Goal: Entertainment & Leisure: Consume media (video, audio)

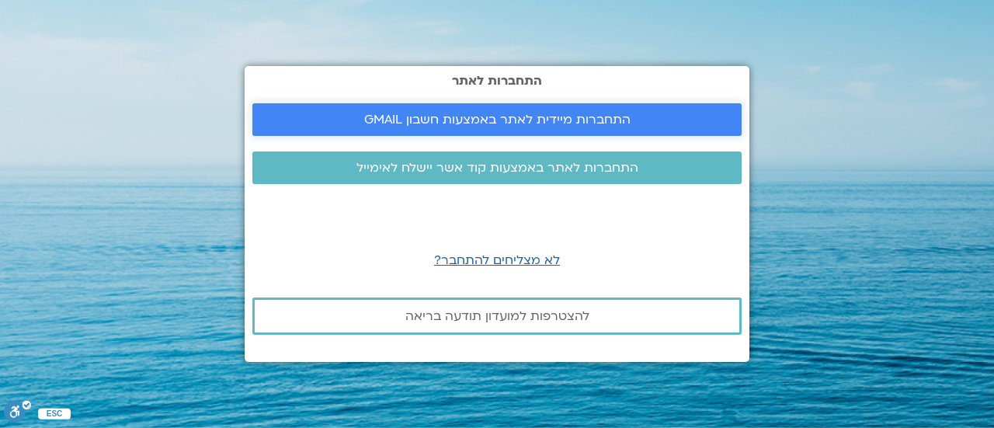
click at [447, 118] on span "התחברות מיידית לאתר באמצעות חשבון GMAIL" at bounding box center [497, 120] width 266 height 14
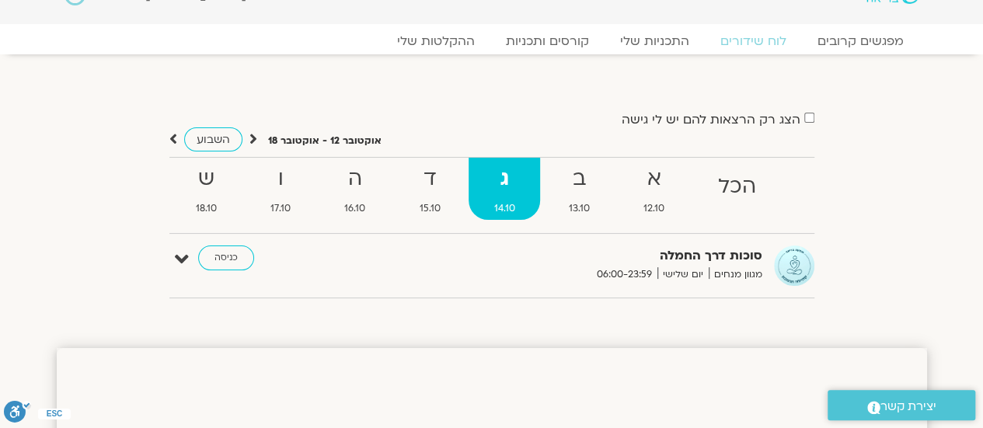
scroll to position [62, 0]
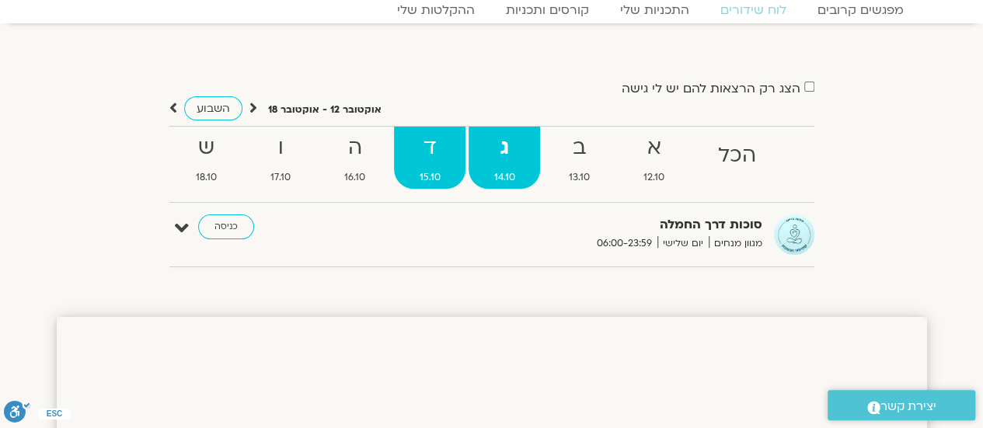
click at [456, 158] on strong "ד" at bounding box center [429, 148] width 71 height 35
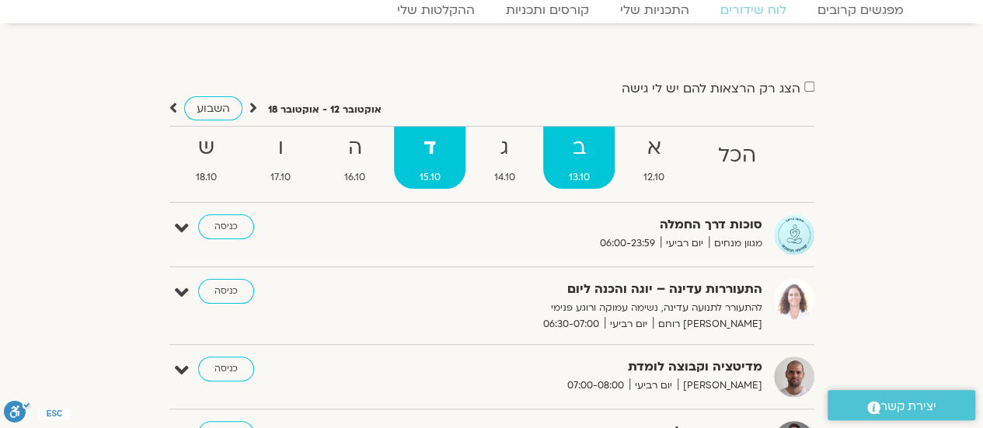
click at [566, 151] on strong "ב" at bounding box center [578, 148] width 71 height 35
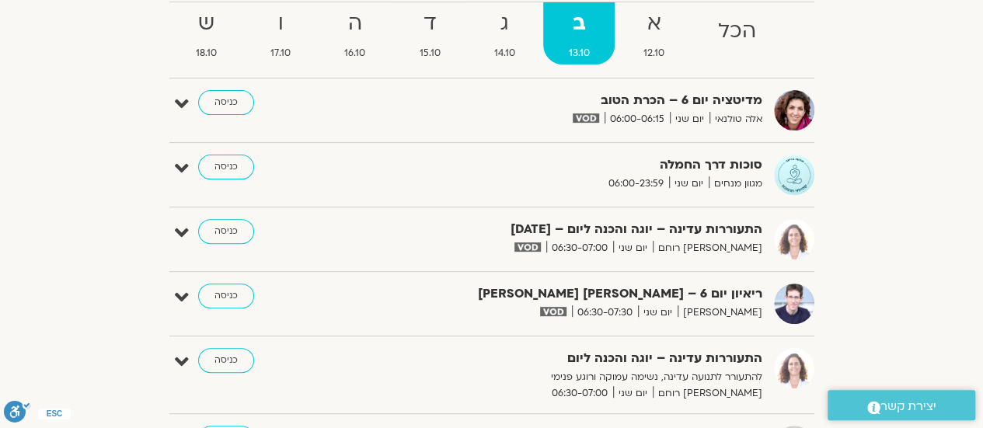
scroll to position [155, 0]
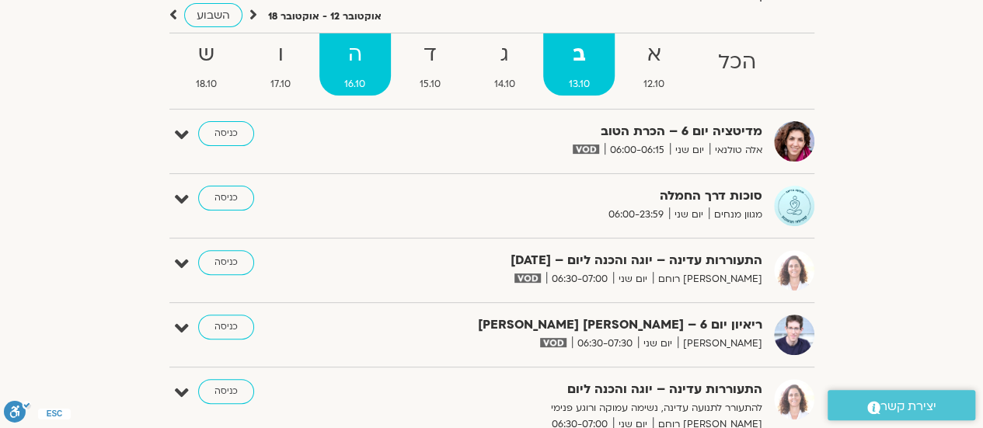
click at [368, 61] on strong "ה" at bounding box center [354, 54] width 71 height 35
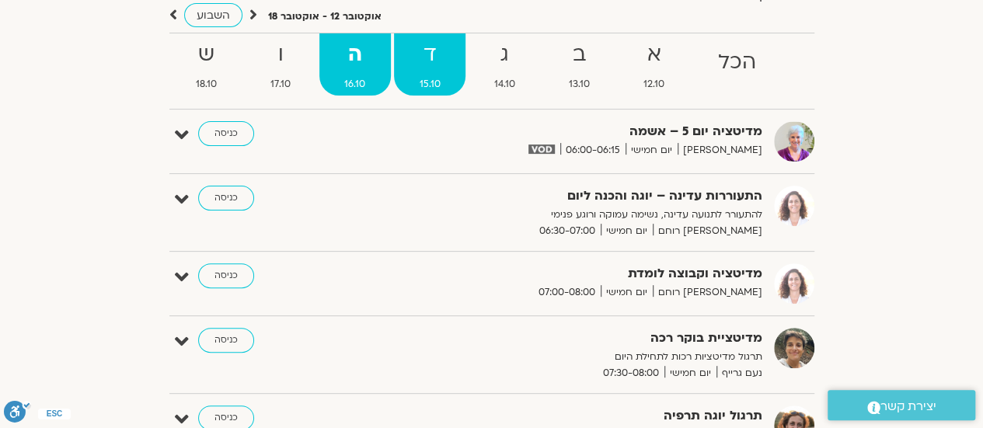
click at [432, 64] on strong "ד" at bounding box center [429, 54] width 71 height 35
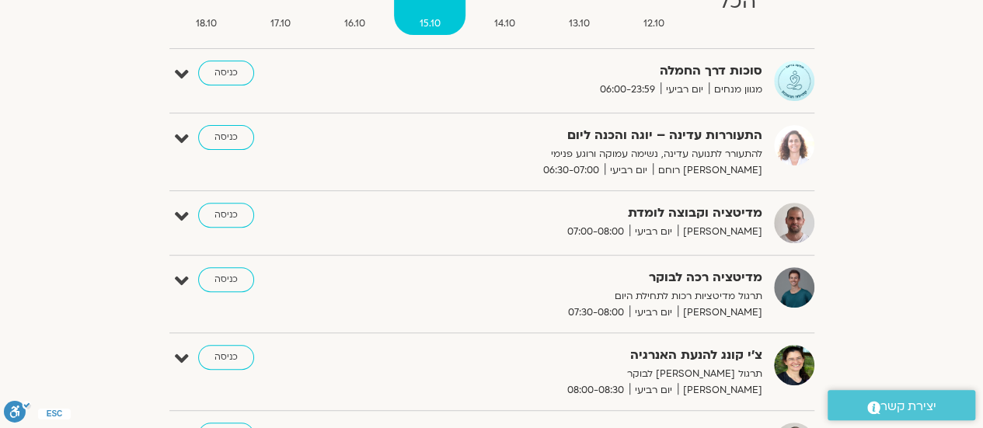
scroll to position [218, 0]
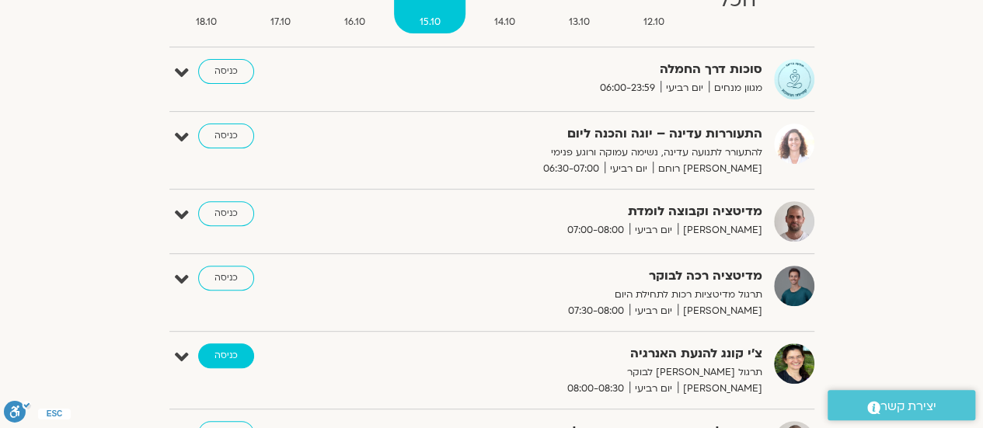
click at [245, 362] on link "כניסה" at bounding box center [226, 355] width 56 height 25
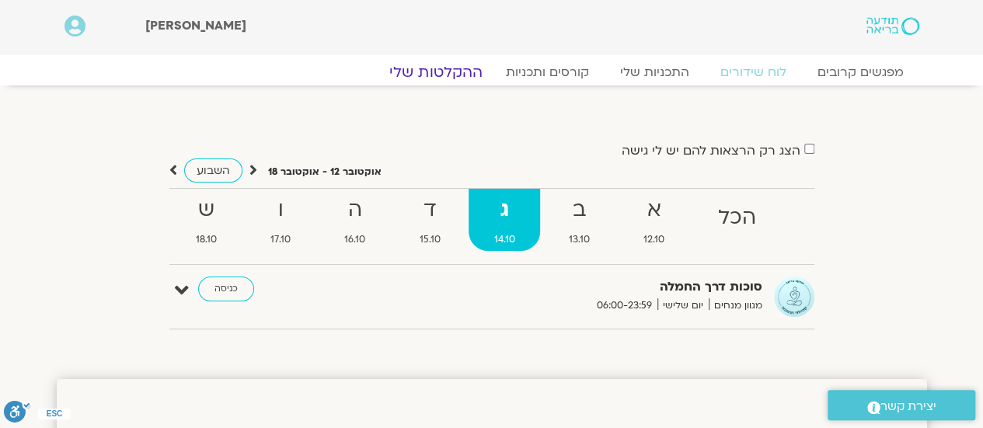
click at [459, 66] on link "ההקלטות שלי" at bounding box center [436, 72] width 131 height 19
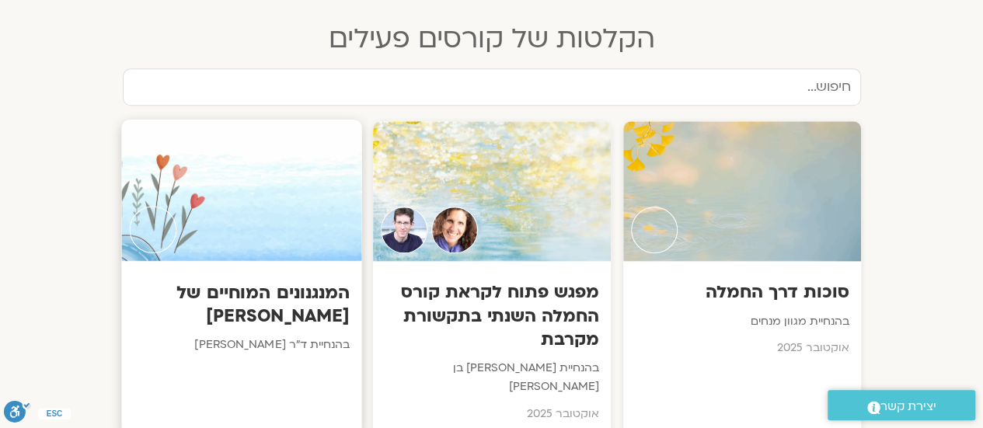
scroll to position [746, 0]
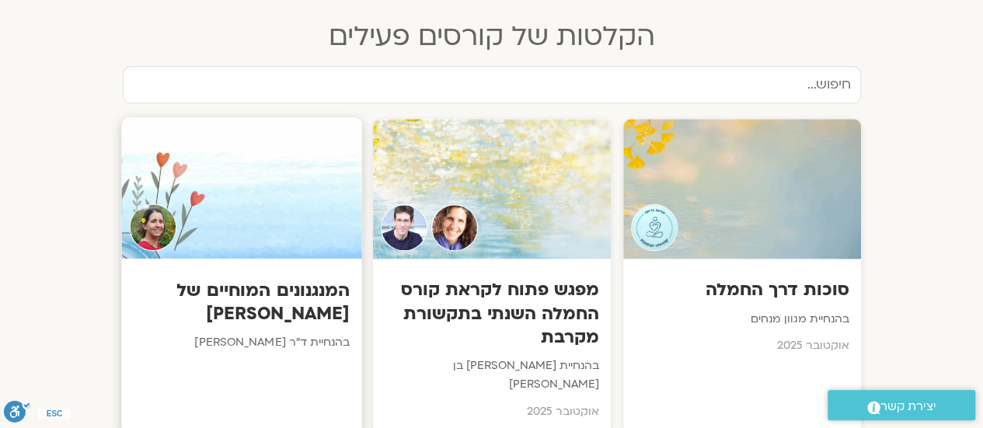
click at [280, 335] on p "בהנחיית ד"ר נועה אלבלדה" at bounding box center [241, 343] width 217 height 19
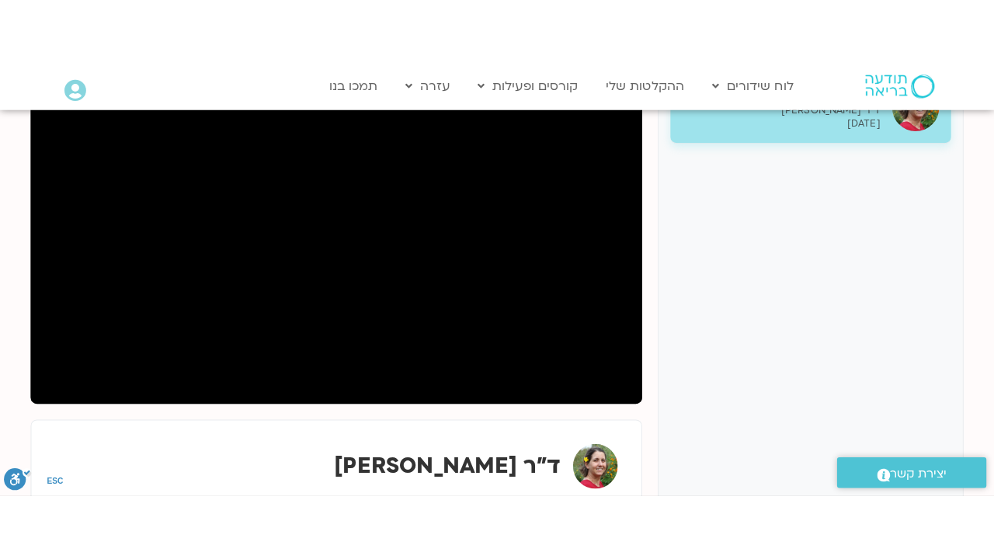
scroll to position [249, 0]
